Goal: Information Seeking & Learning: Learn about a topic

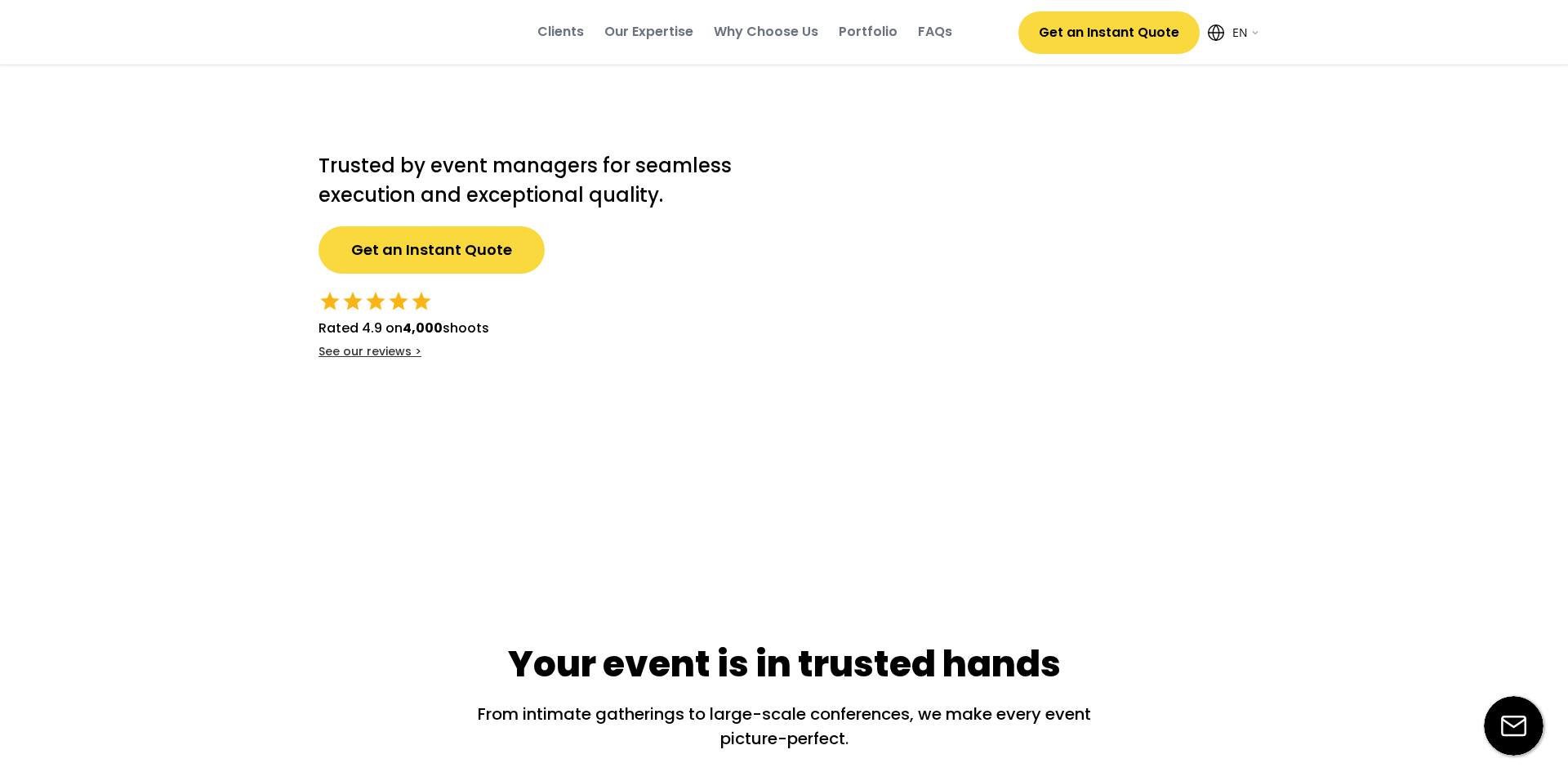
select select ""en""
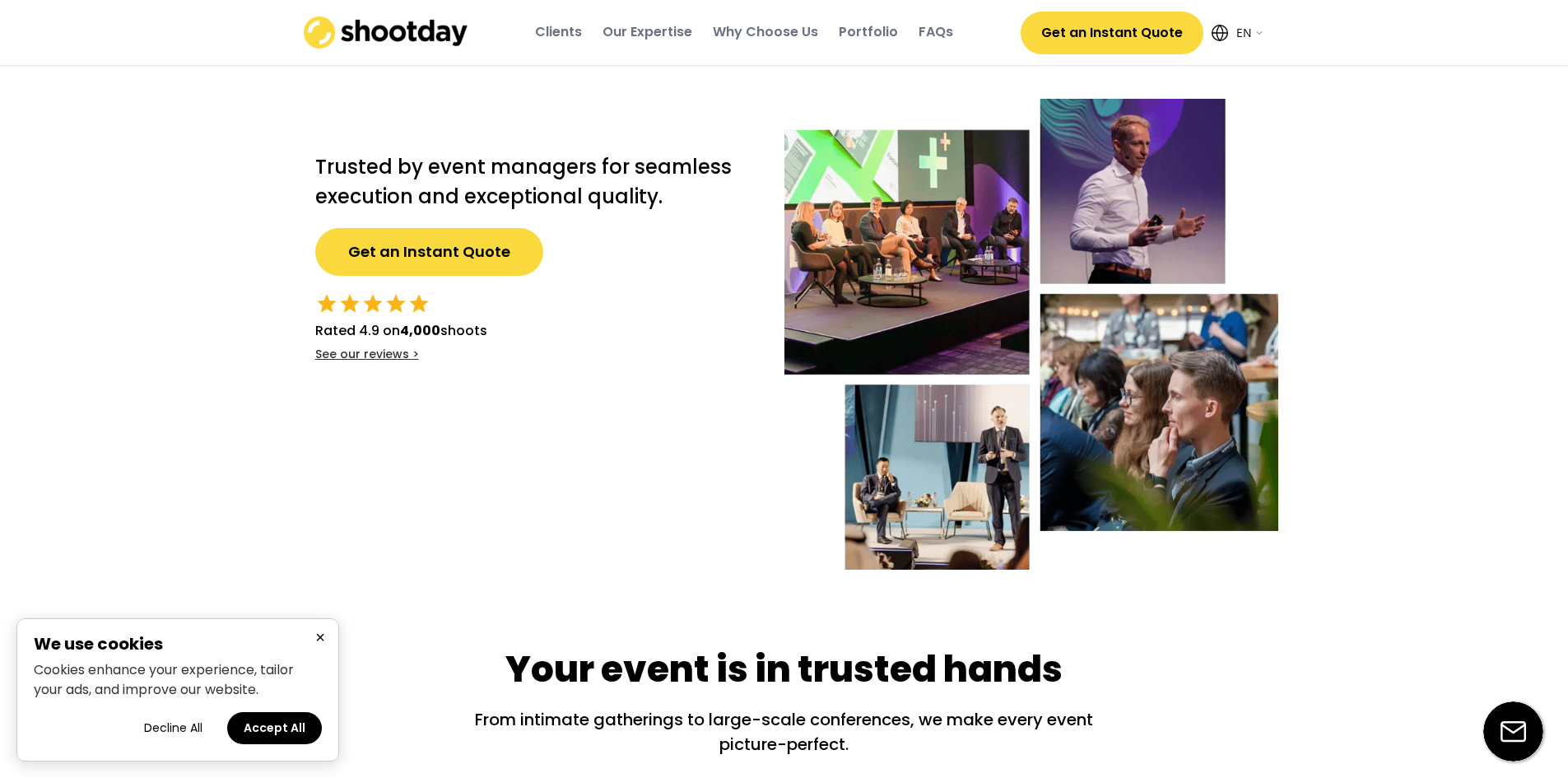
click at [865, 25] on div "Portfolio" at bounding box center [868, 32] width 60 height 18
click at [939, 35] on div "FAQs" at bounding box center [935, 32] width 35 height 18
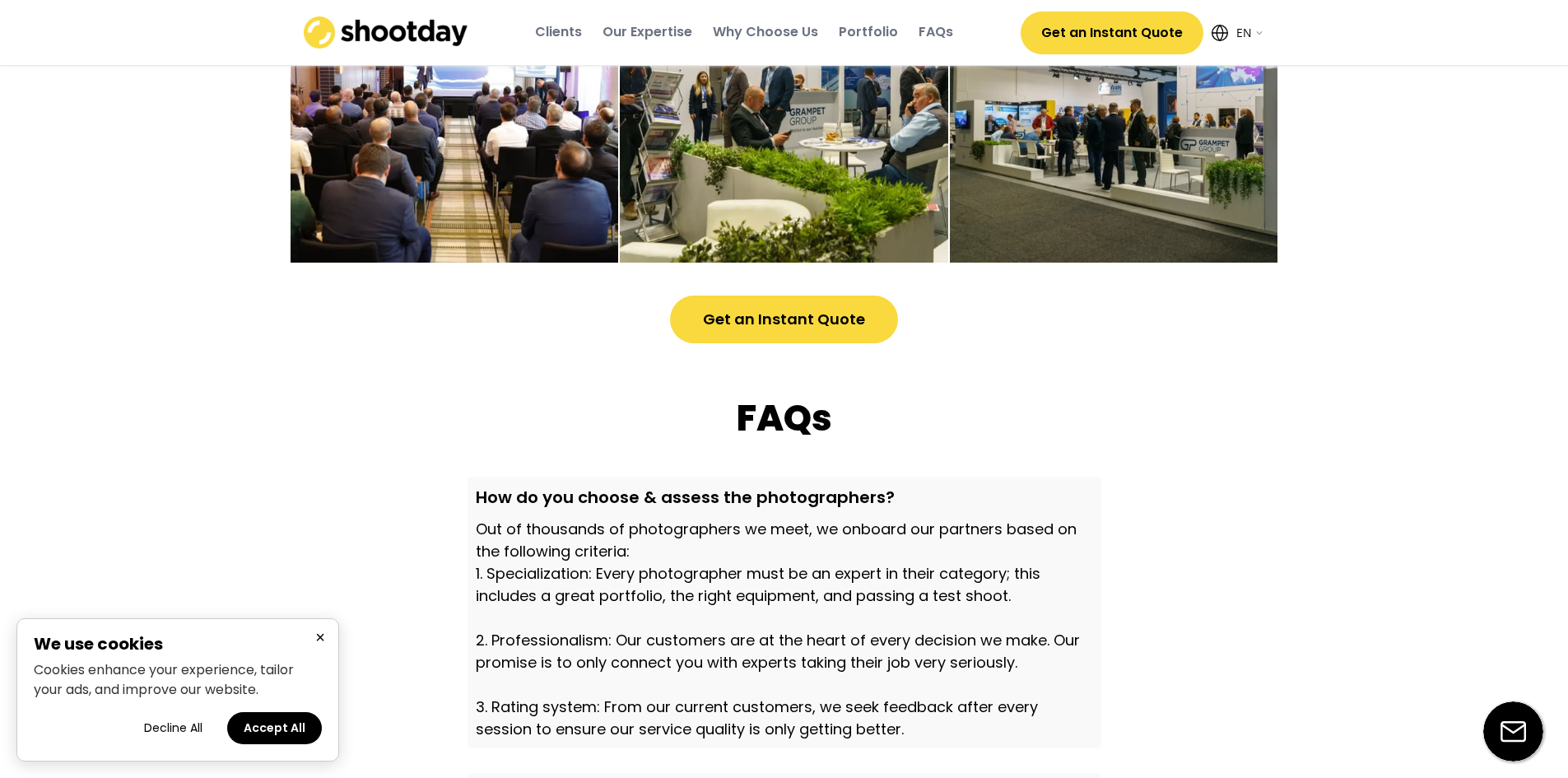
scroll to position [4802, 0]
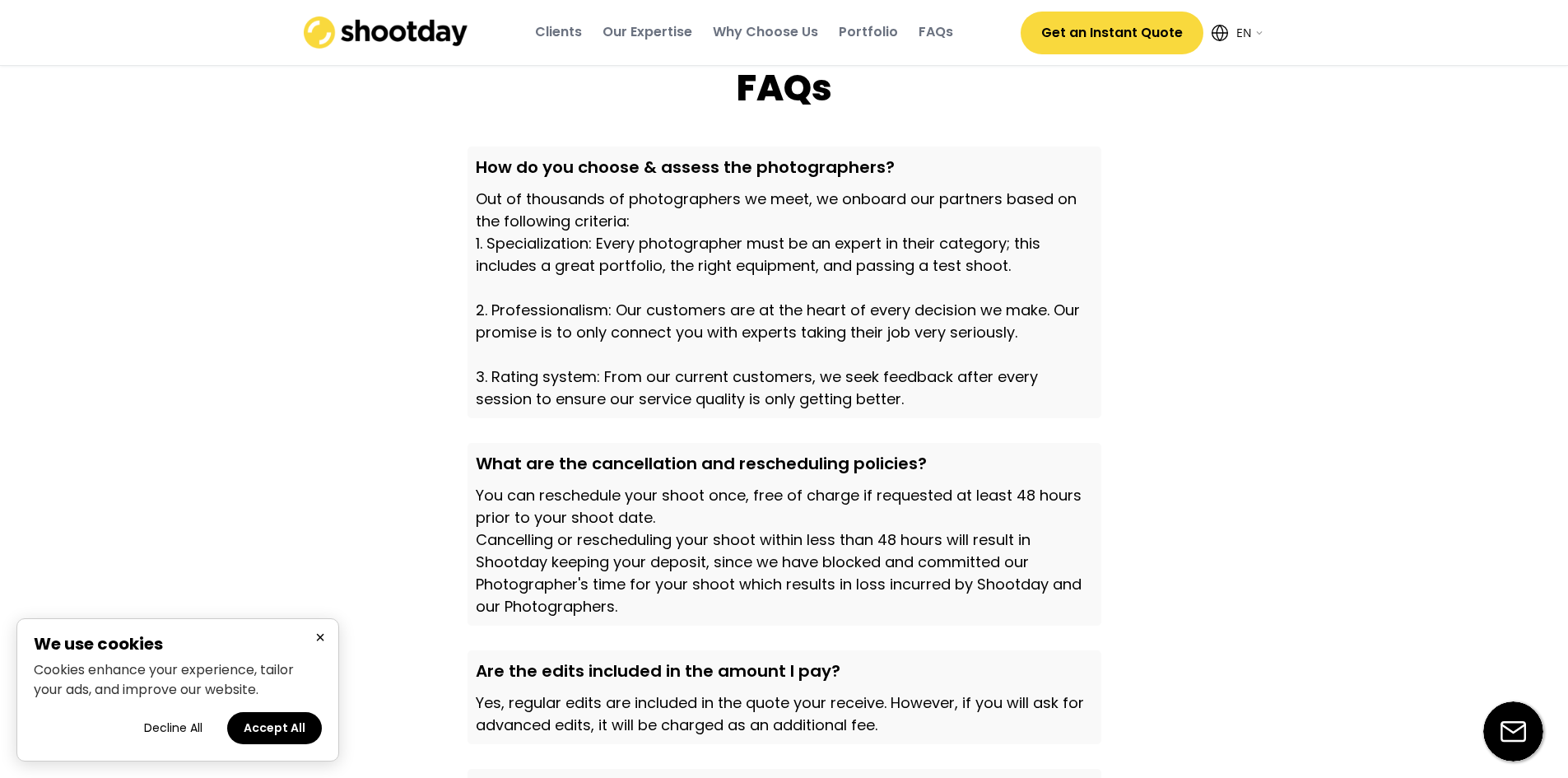
click at [691, 226] on div "Out of thousands of photographers we meet, we onboard our partners based on the…" at bounding box center [785, 299] width 618 height 223
